Goal: Task Accomplishment & Management: Use online tool/utility

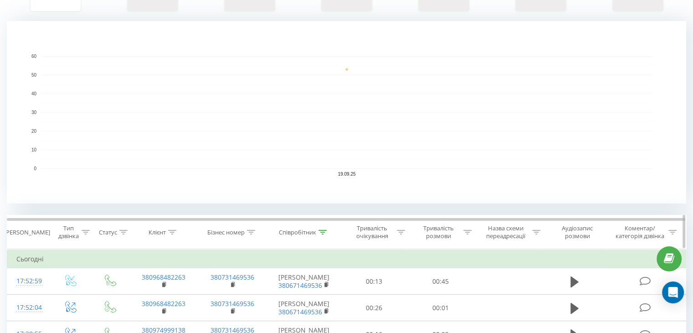
scroll to position [182, 0]
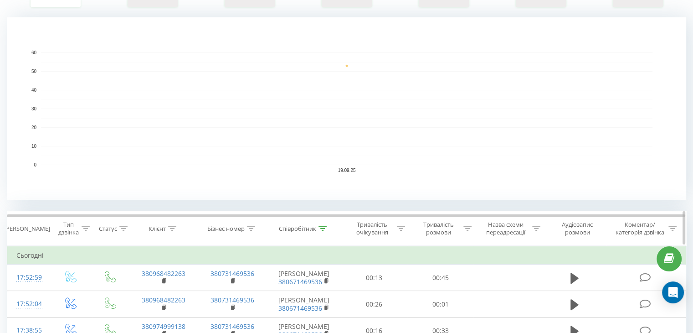
click at [324, 225] on div at bounding box center [322, 229] width 8 height 8
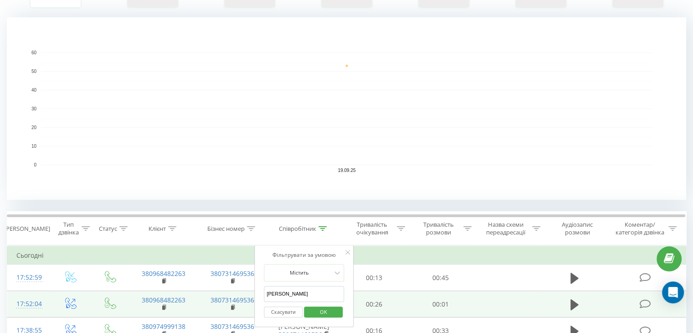
drag, startPoint x: 297, startPoint y: 294, endPoint x: 252, endPoint y: 293, distance: 45.6
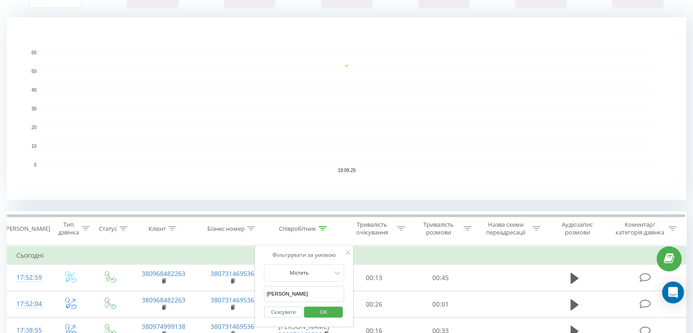
click at [331, 312] on span "OK" at bounding box center [324, 311] width 26 height 14
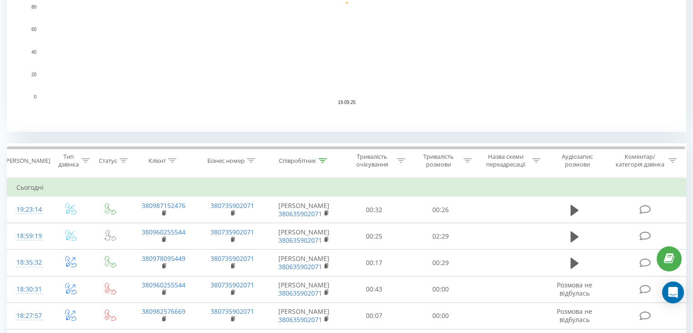
scroll to position [137, 0]
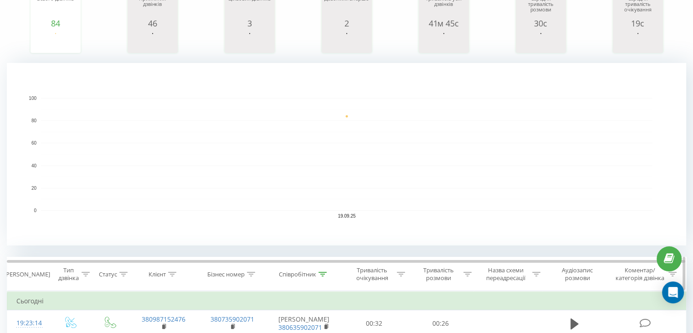
click at [320, 268] on th "Співробітник" at bounding box center [304, 274] width 74 height 34
click at [324, 272] on icon at bounding box center [322, 274] width 8 height 5
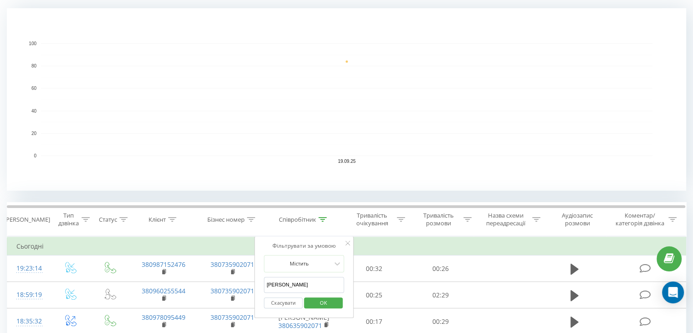
scroll to position [273, 0]
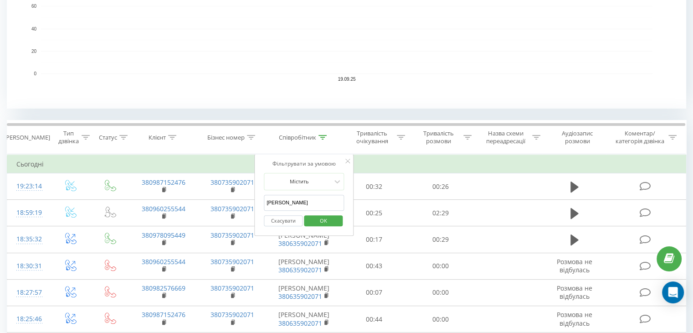
drag, startPoint x: 294, startPoint y: 200, endPoint x: 260, endPoint y: 200, distance: 34.2
click at [260, 200] on div "Фільтрувати за умовою Містить [PERSON_NAME] Скасувати OK" at bounding box center [303, 195] width 99 height 82
type input "[PERSON_NAME]"
click at [329, 225] on span "OK" at bounding box center [324, 220] width 26 height 14
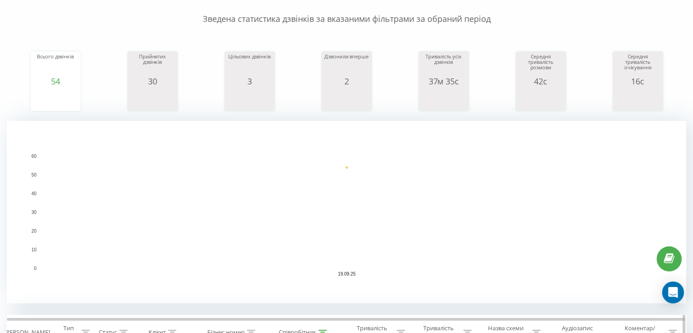
scroll to position [36, 0]
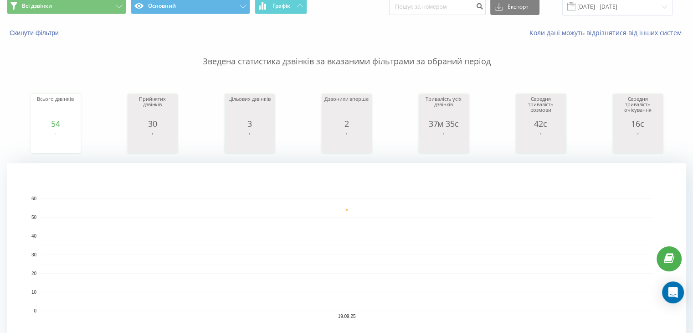
click at [576, 110] on div "Всього дзвінків 54 date totalCalls [DATE] [PHONE_NUMBER][DATE] Прийнятих дзвінк…" at bounding box center [346, 115] width 679 height 78
